Goal: Information Seeking & Learning: Learn about a topic

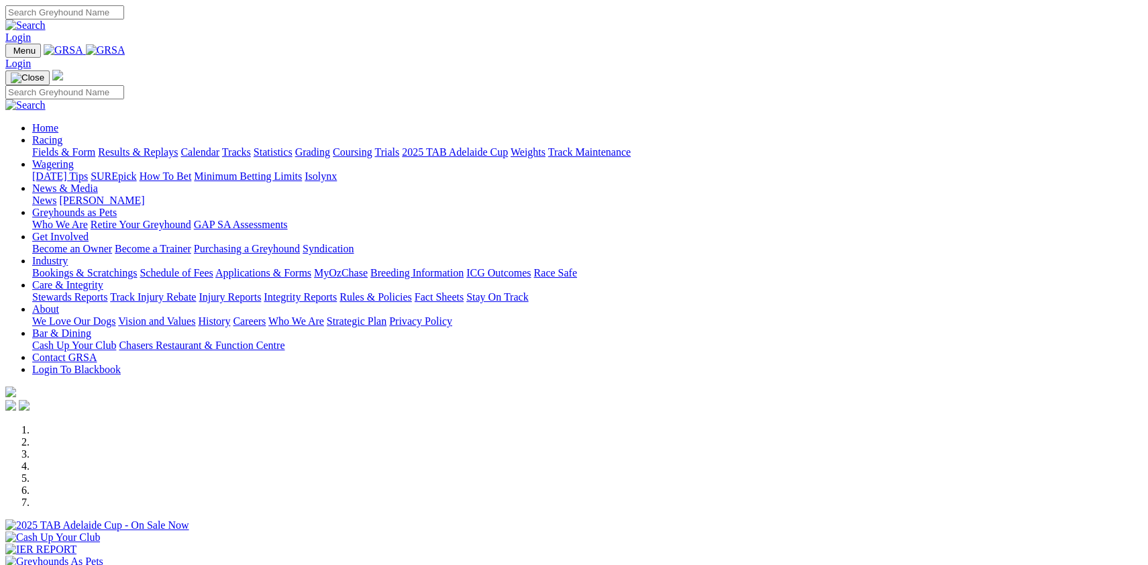
click at [62, 134] on link "Racing" at bounding box center [47, 139] width 30 height 11
click at [95, 146] on link "Fields & Form" at bounding box center [63, 151] width 63 height 11
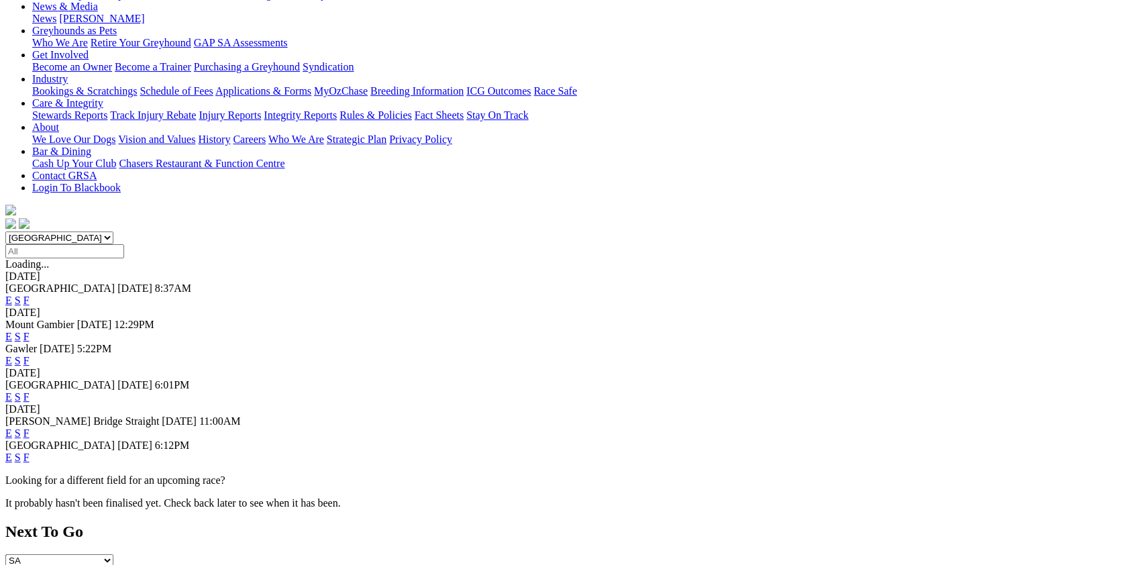
scroll to position [215, 0]
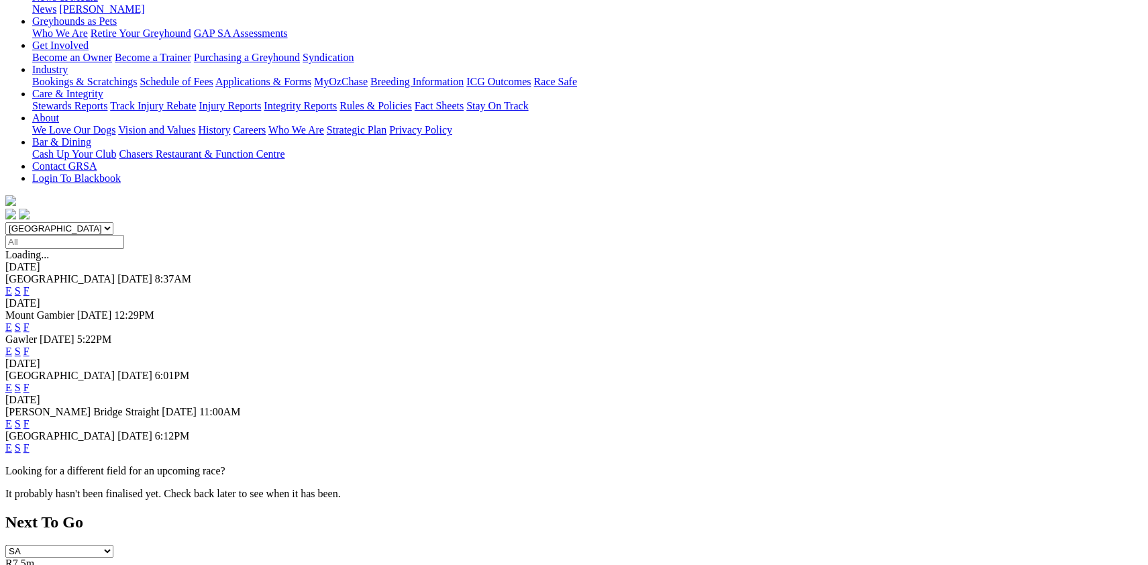
click at [30, 442] on link "F" at bounding box center [26, 447] width 6 height 11
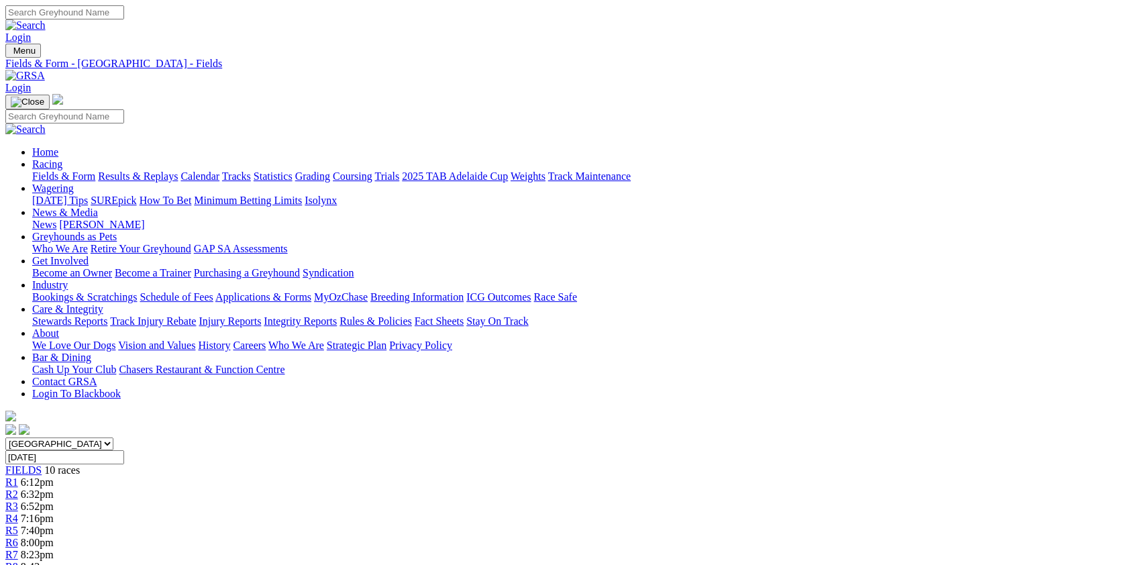
click at [77, 170] on link "Fields & Form" at bounding box center [63, 175] width 63 height 11
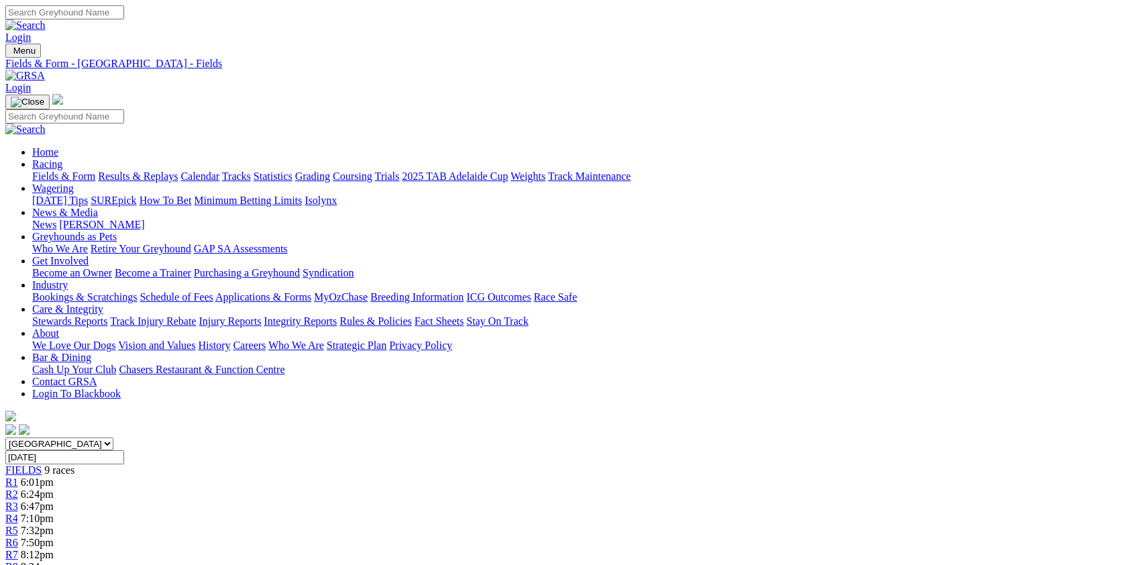
click at [85, 170] on link "Fields & Form" at bounding box center [63, 175] width 63 height 11
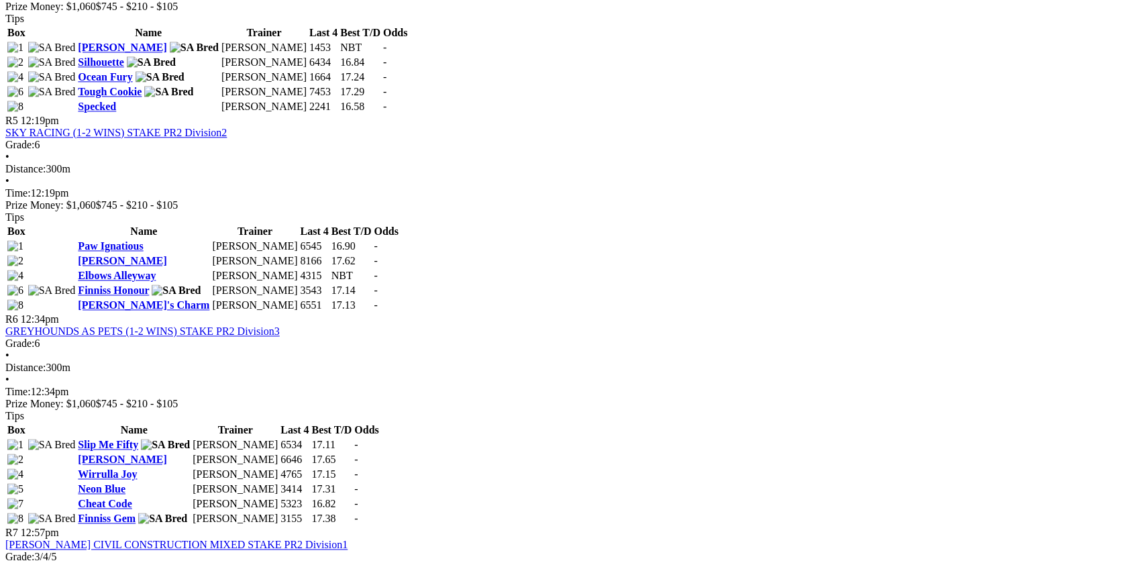
scroll to position [1439, 0]
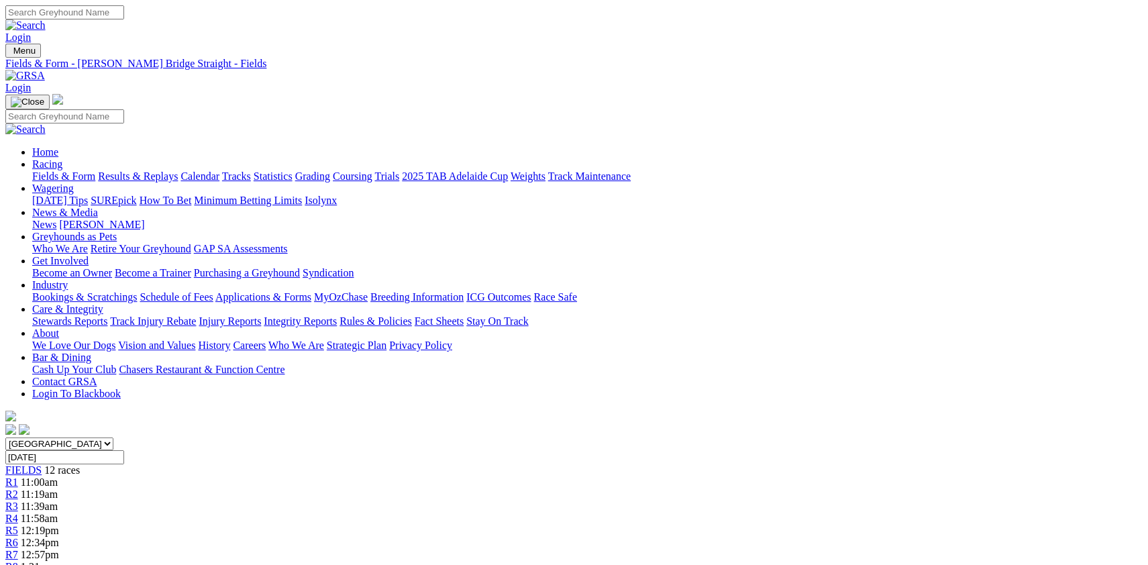
click at [95, 170] on link "Fields & Form" at bounding box center [63, 175] width 63 height 11
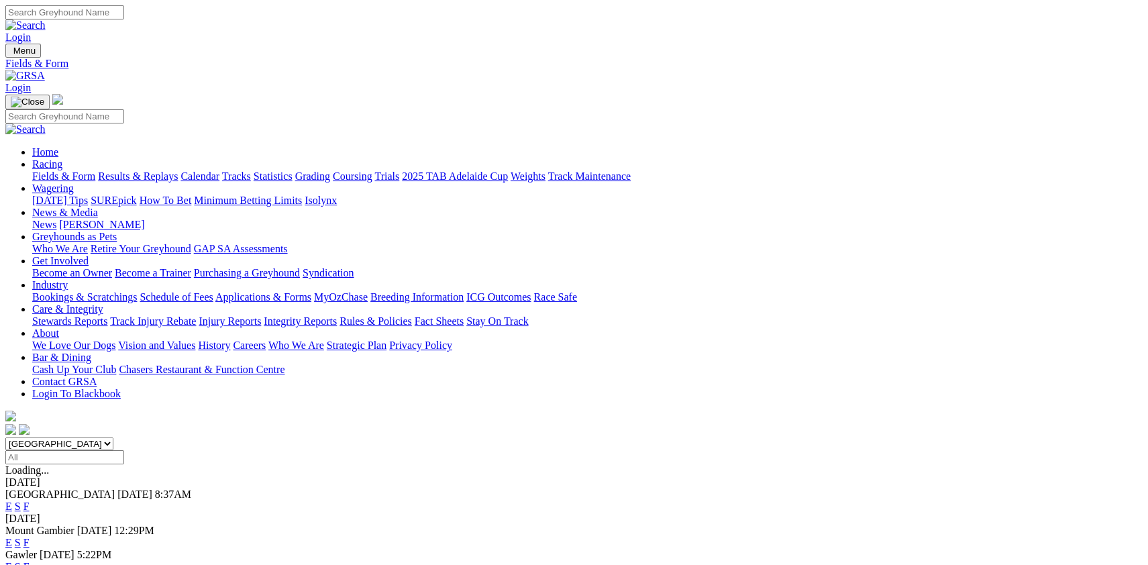
click at [337, 315] on link "Integrity Reports" at bounding box center [300, 320] width 73 height 11
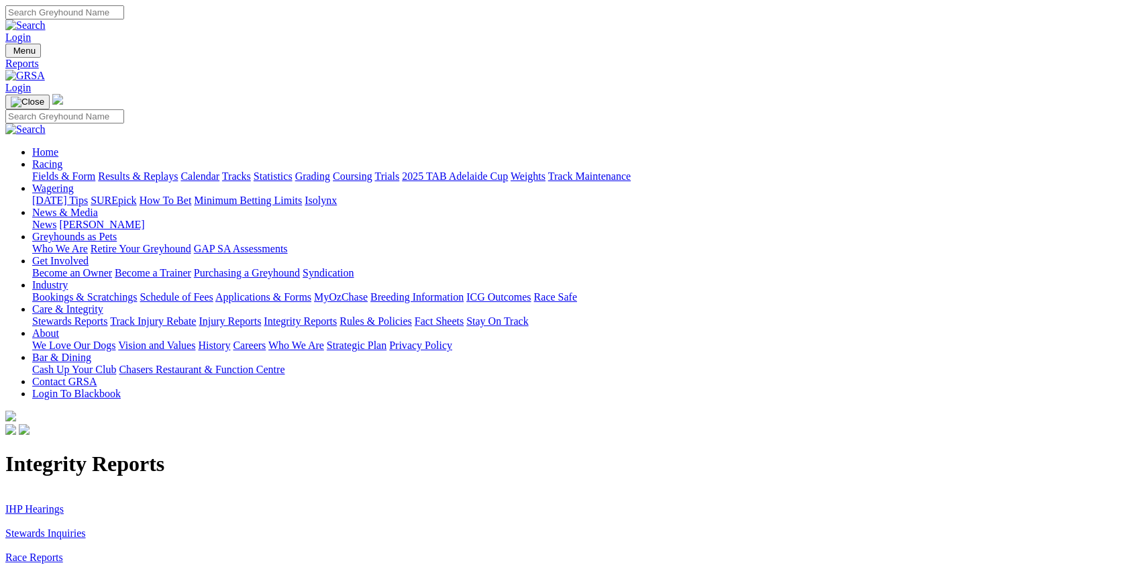
click at [64, 503] on link "IHP Hearings" at bounding box center [34, 508] width 58 height 11
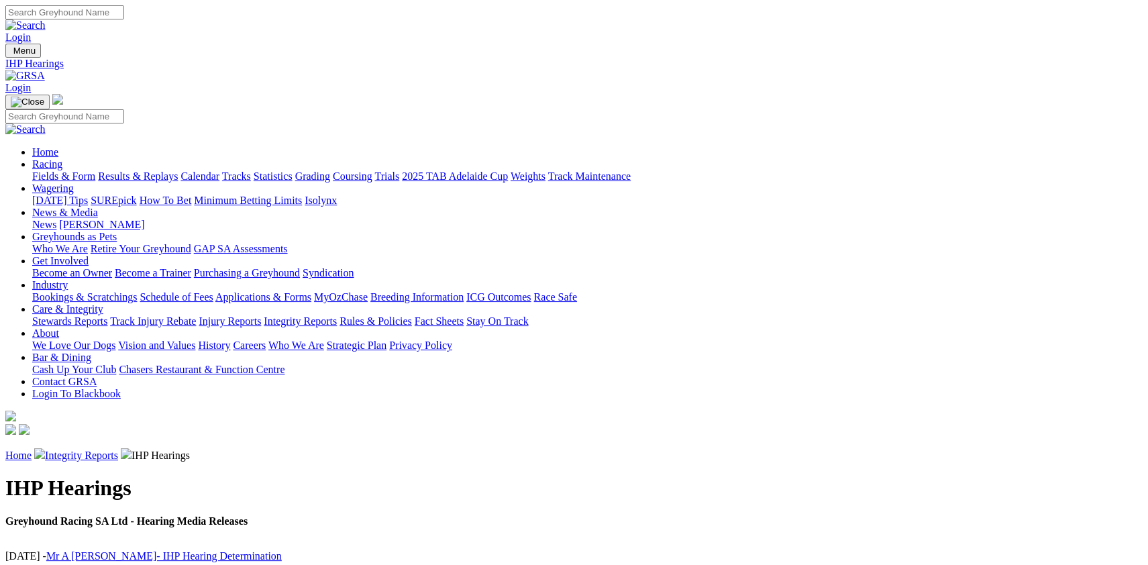
click at [118, 450] on link "Integrity Reports" at bounding box center [81, 455] width 73 height 11
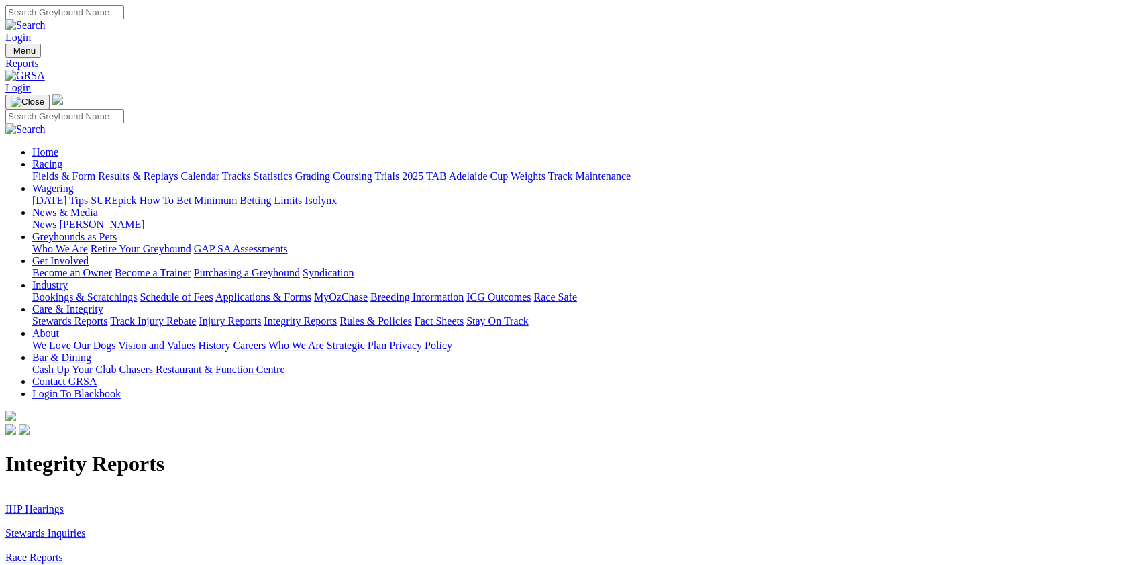
click at [86, 528] on link "Stewards Inquiries" at bounding box center [45, 533] width 81 height 11
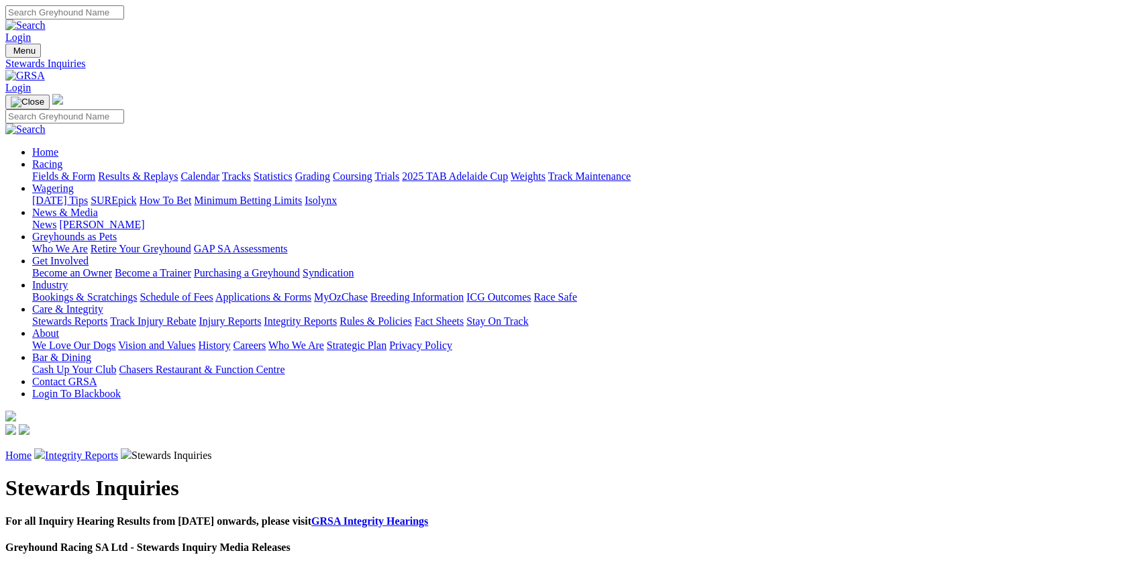
click at [144, 219] on link "[PERSON_NAME]" at bounding box center [101, 224] width 85 height 11
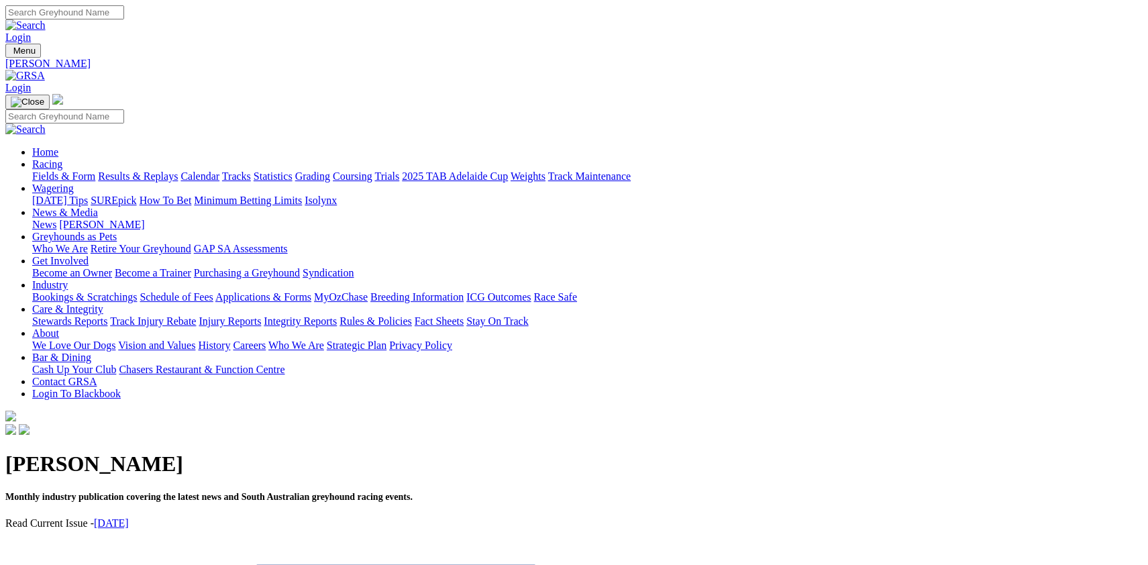
click at [129, 517] on link "September 2025" at bounding box center [111, 522] width 35 height 11
